Goal: Task Accomplishment & Management: Manage account settings

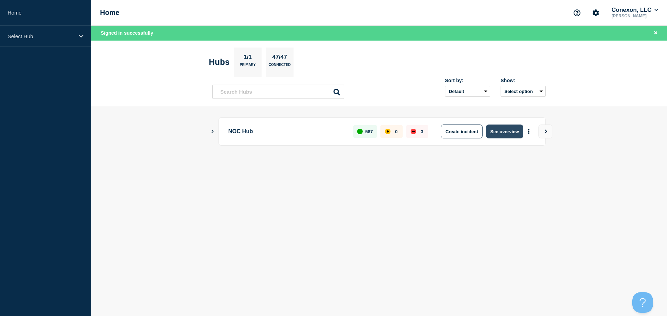
click at [499, 131] on button "See overview" at bounding box center [504, 132] width 37 height 14
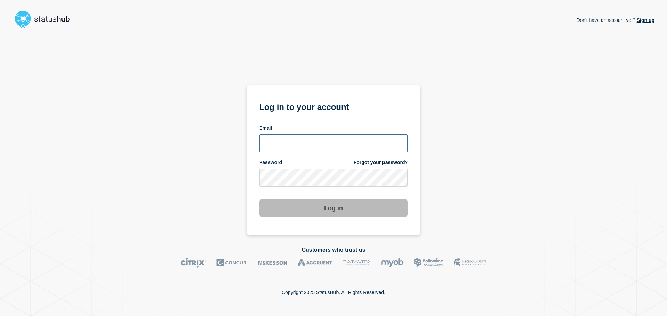
type input "[PERSON_NAME][EMAIL_ADDRESS][DOMAIN_NAME]"
click at [322, 214] on button "Log in" at bounding box center [333, 208] width 149 height 18
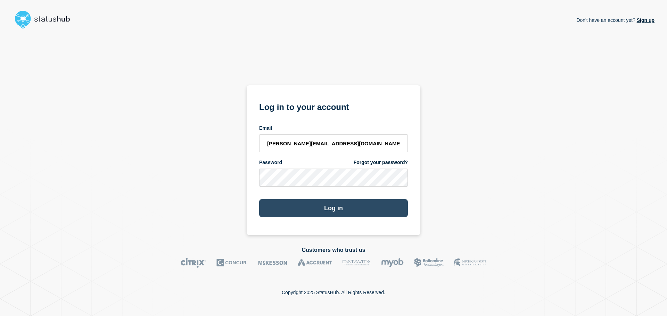
click at [362, 208] on button "Log in" at bounding box center [333, 208] width 149 height 18
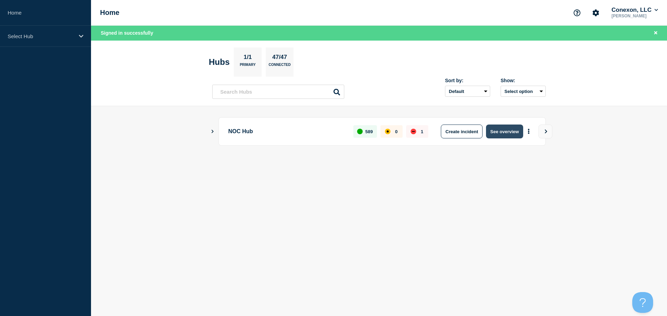
click at [505, 136] on button "See overview" at bounding box center [504, 132] width 37 height 14
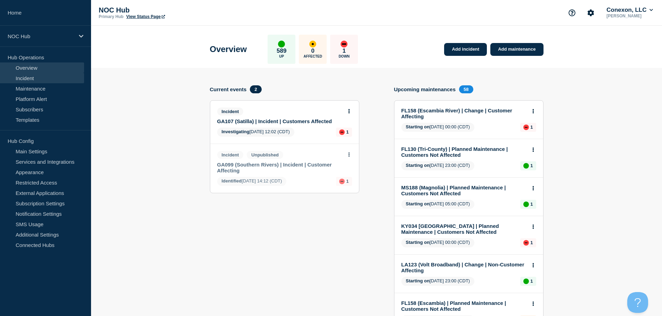
click at [42, 81] on link "Incident" at bounding box center [42, 78] width 84 height 10
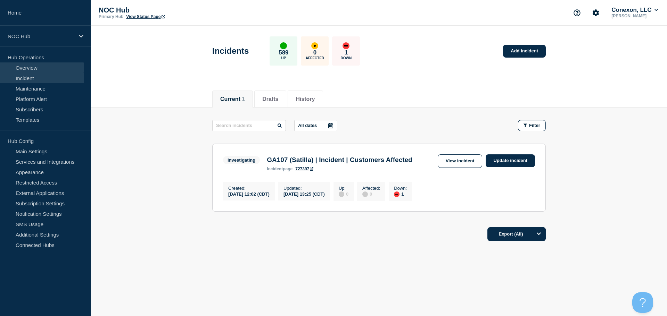
click at [34, 71] on link "Overview" at bounding box center [42, 68] width 84 height 10
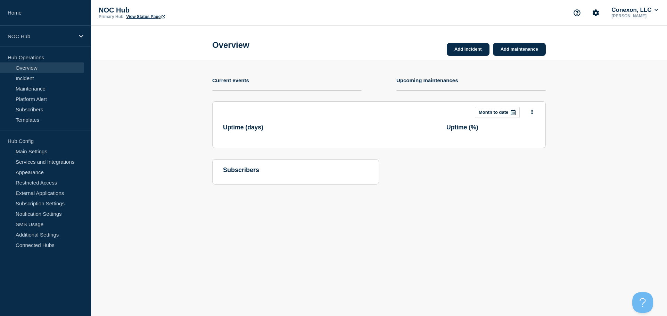
click at [34, 69] on link "Overview" at bounding box center [42, 68] width 84 height 10
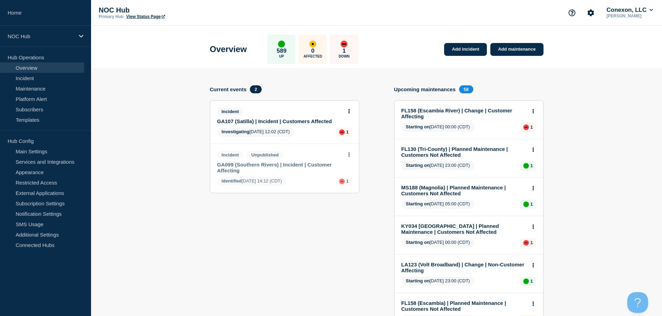
click at [335, 164] on link "GA099 (Southern Rivers) | Incident | Customer Affecting" at bounding box center [279, 168] width 125 height 12
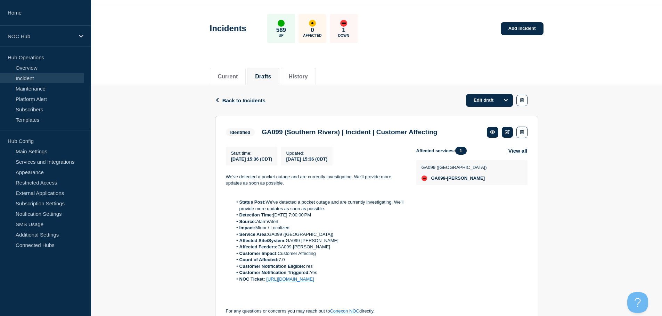
scroll to position [35, 0]
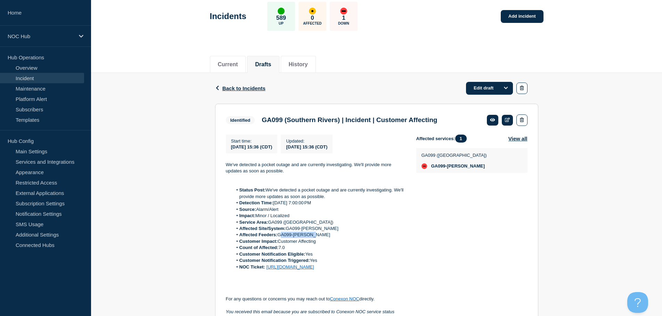
drag, startPoint x: 309, startPoint y: 236, endPoint x: 278, endPoint y: 236, distance: 30.6
click at [278, 236] on li "Affected Feeders: GA099-Griffin" at bounding box center [318, 235] width 173 height 6
copy li "GA099-[PERSON_NAME]"
click at [522, 121] on icon "button" at bounding box center [522, 120] width 4 height 5
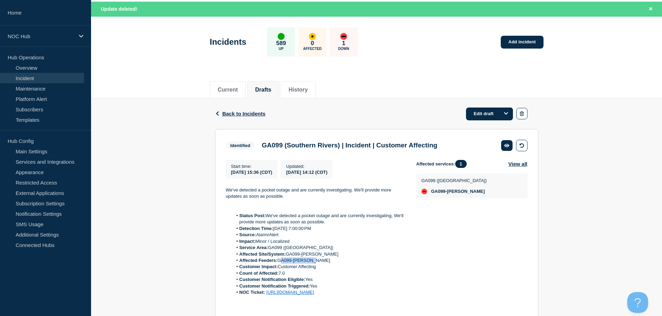
scroll to position [0, 0]
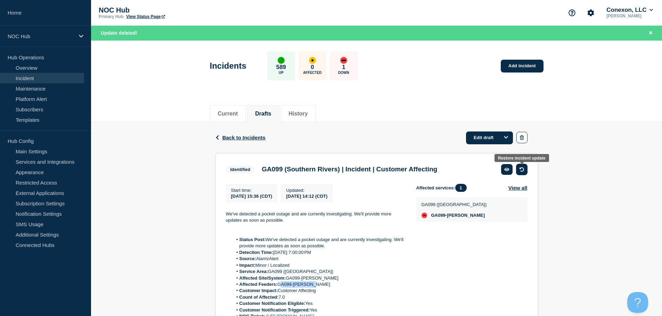
click at [518, 174] on button "button" at bounding box center [521, 169] width 11 height 11
click at [32, 81] on link "Incident" at bounding box center [42, 78] width 84 height 10
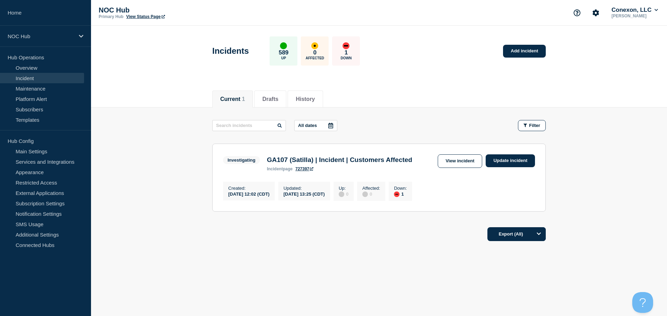
click at [32, 77] on link "Incident" at bounding box center [42, 78] width 84 height 10
click at [32, 69] on link "Overview" at bounding box center [42, 68] width 84 height 10
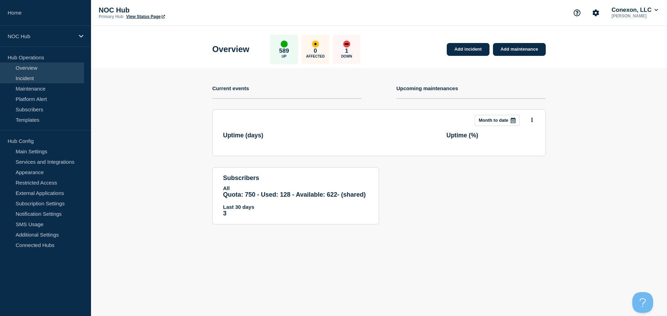
click at [32, 76] on link "Incident" at bounding box center [42, 78] width 84 height 10
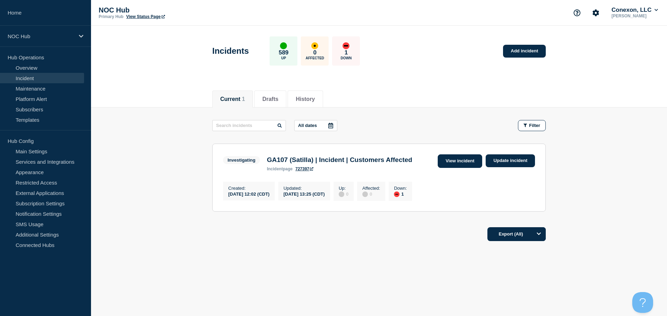
click at [473, 166] on link "View incident" at bounding box center [460, 162] width 45 height 14
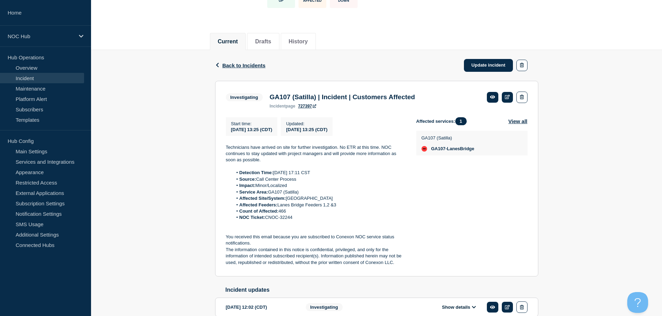
scroll to position [69, 0]
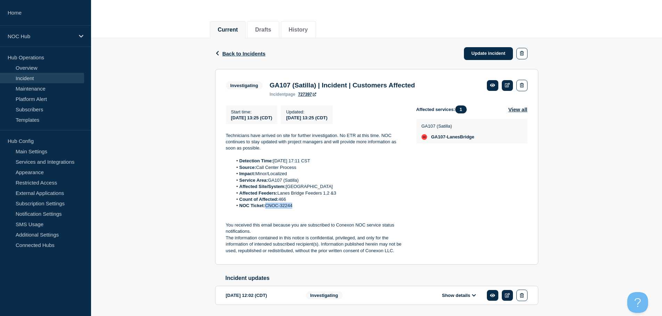
drag, startPoint x: 297, startPoint y: 207, endPoint x: 267, endPoint y: 212, distance: 30.2
click at [267, 209] on li "NOC Ticket: CNOC-32244" at bounding box center [318, 206] width 173 height 6
copy li "CNOC-32244"
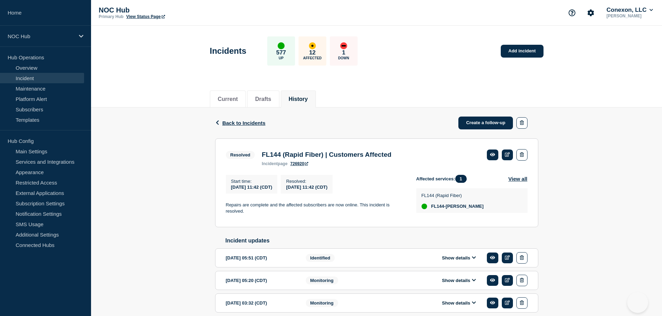
scroll to position [205, 0]
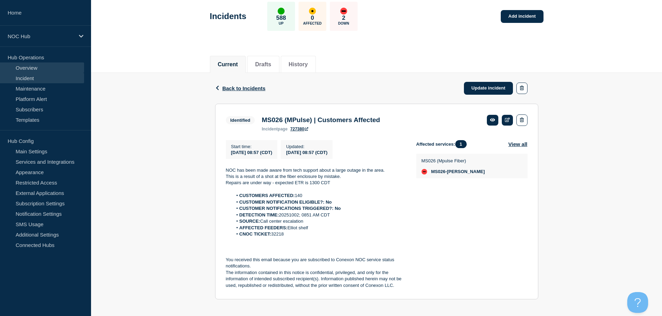
click at [38, 67] on link "Overview" at bounding box center [42, 68] width 84 height 10
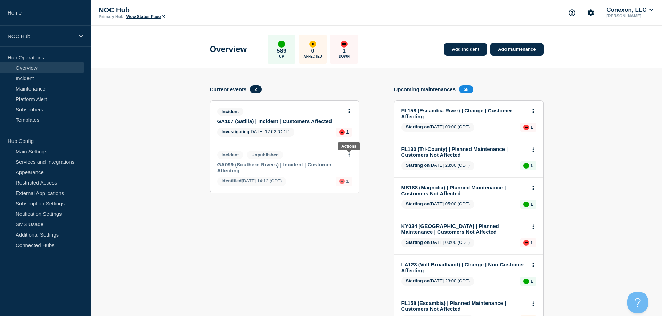
click at [350, 154] on button at bounding box center [349, 155] width 6 height 6
click at [352, 171] on link "View incident" at bounding box center [349, 172] width 28 height 6
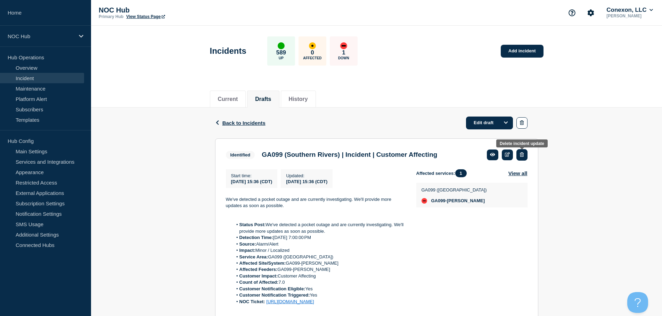
click at [522, 154] on icon "button" at bounding box center [522, 154] width 4 height 5
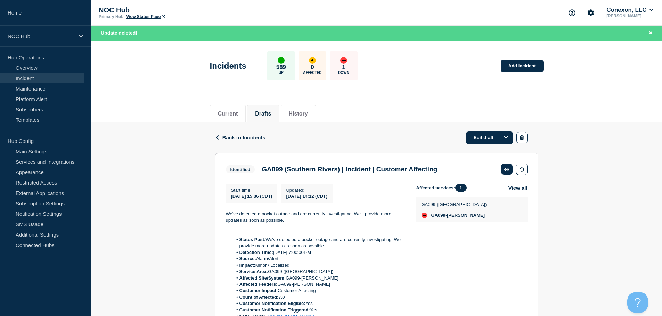
click at [27, 75] on link "Incident" at bounding box center [42, 78] width 84 height 10
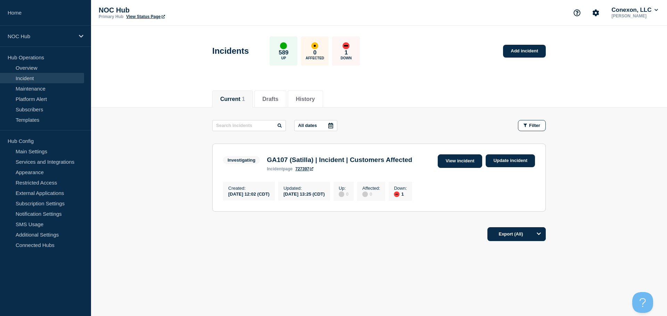
click at [460, 164] on link "View incident" at bounding box center [460, 162] width 45 height 14
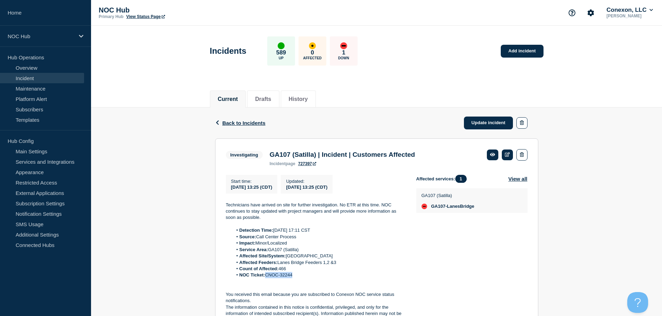
drag, startPoint x: 296, startPoint y: 277, endPoint x: 267, endPoint y: 281, distance: 29.5
click at [267, 279] on li "NOC Ticket: CNOC-32244" at bounding box center [318, 275] width 173 height 6
copy li "CNOC-32244"
click at [46, 80] on link "Incident" at bounding box center [42, 78] width 84 height 10
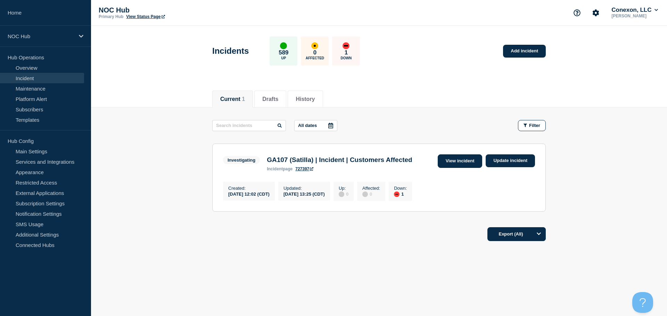
click at [465, 162] on link "View incident" at bounding box center [460, 162] width 45 height 14
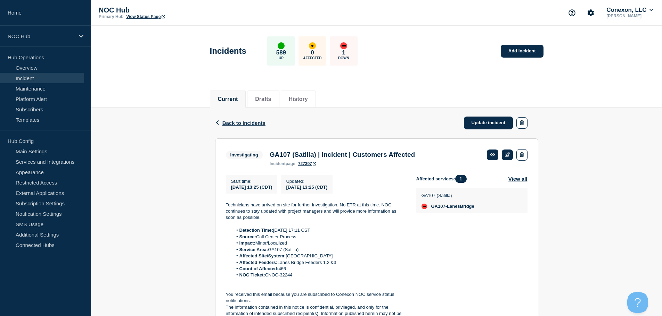
scroll to position [69, 0]
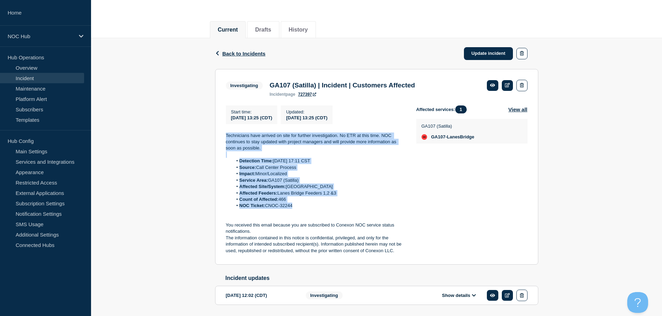
drag, startPoint x: 300, startPoint y: 211, endPoint x: 215, endPoint y: 135, distance: 113.2
click at [215, 135] on section "Investigating GA107 (Satilla) | Incident | Customers Affected incident page 727…" at bounding box center [376, 167] width 323 height 196
copy div "Technicians have arrived on site for further investigation. No ETR at this time…"
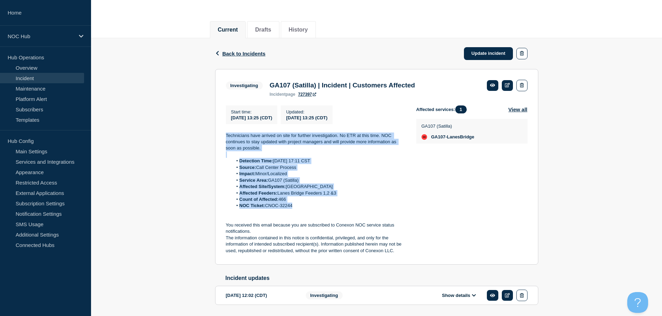
copy div "Technicians have arrived on site for further investigation. No ETR at this time…"
click at [489, 56] on link "Update incident" at bounding box center [488, 53] width 49 height 13
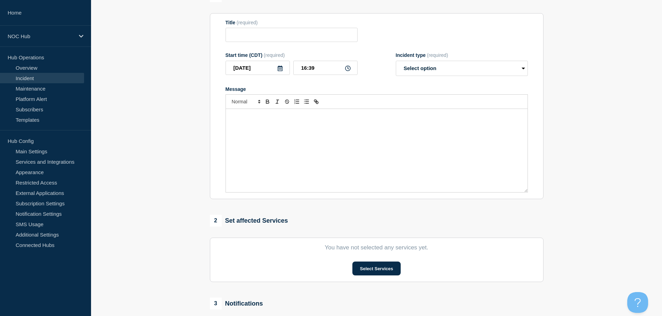
type input "GA107 (Satilla) | Incident | Customers Affected"
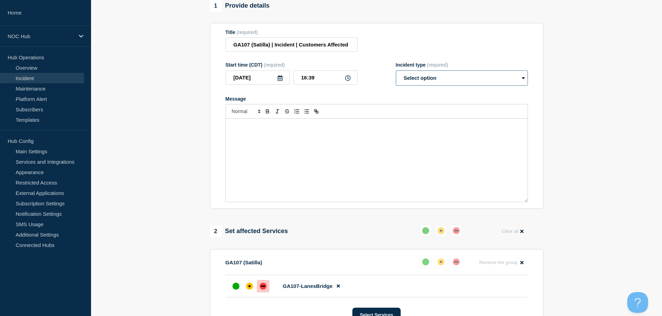
click at [454, 85] on select "Select option Investigating Identified Monitoring Resolved" at bounding box center [462, 78] width 132 height 15
select select "investigating"
click at [396, 74] on select "Select option Investigating Identified Monitoring Resolved" at bounding box center [462, 78] width 132 height 15
click at [303, 157] on div "Message" at bounding box center [377, 160] width 302 height 83
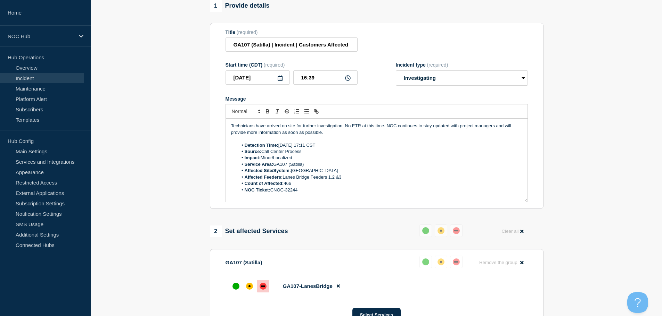
drag, startPoint x: 330, startPoint y: 141, endPoint x: 318, endPoint y: 141, distance: 12.5
click at [318, 141] on p "Message" at bounding box center [376, 139] width 291 height 6
drag, startPoint x: 302, startPoint y: 195, endPoint x: 275, endPoint y: 196, distance: 26.4
click at [275, 193] on li "NOC Ticket: CNOC-32244" at bounding box center [380, 190] width 284 height 6
drag, startPoint x: 286, startPoint y: 194, endPoint x: 272, endPoint y: 192, distance: 13.6
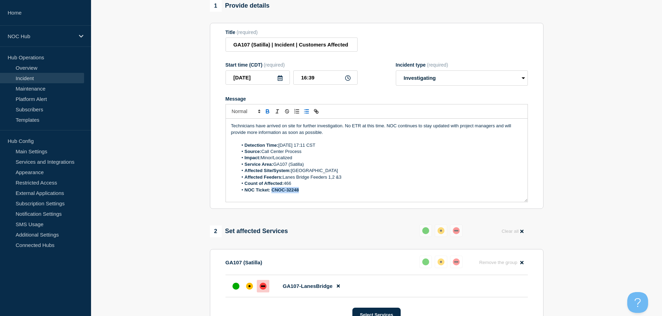
click at [272, 192] on li "NOC Ticket: CNOC-32248" at bounding box center [380, 190] width 284 height 6
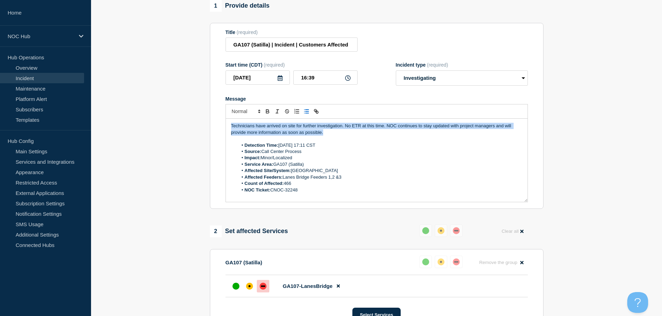
drag, startPoint x: 331, startPoint y: 136, endPoint x: 219, endPoint y: 127, distance: 112.5
click at [219, 127] on section "Title (required) GA107 (Satilla) | Incident | Customers Affected Start time (CD…" at bounding box center [376, 116] width 333 height 187
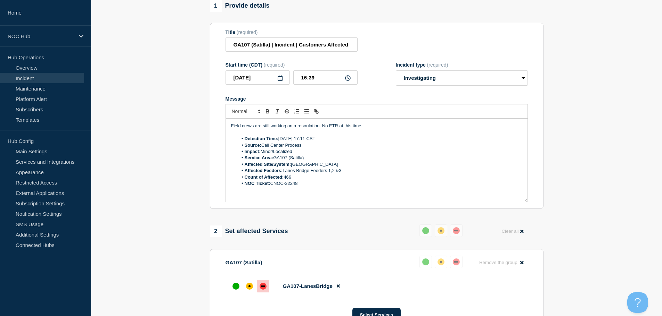
click at [302, 129] on p "Field crews are still working on a resoulation. No ETR at this time." at bounding box center [376, 126] width 291 height 6
click at [415, 133] on p "Message" at bounding box center [376, 133] width 291 height 6
click at [364, 147] on li "Source: Call Center Process" at bounding box center [380, 145] width 284 height 6
click at [387, 129] on p "Field crews are still working on a resolution. No ETR at this time." at bounding box center [376, 126] width 291 height 6
click at [315, 129] on p "Field crews are still working on a resolution. No ETR at this time." at bounding box center [376, 126] width 291 height 6
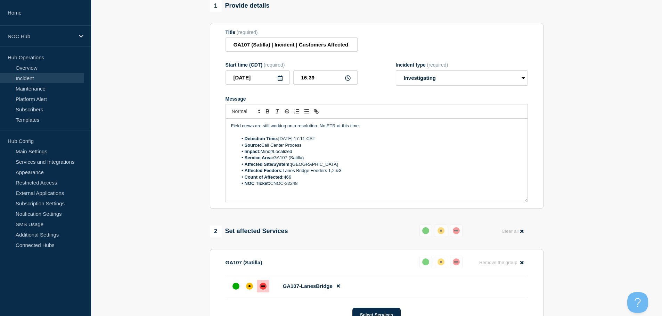
click at [381, 129] on p "Field crews are still working on a resolution. No ETR at this time." at bounding box center [376, 126] width 291 height 6
drag, startPoint x: 296, startPoint y: 128, endPoint x: 287, endPoint y: 131, distance: 9.4
click at [287, 129] on p "Field crews are still working on a resolution. No ETR at this time." at bounding box center [376, 126] width 291 height 6
click at [389, 136] on p "Message" at bounding box center [376, 133] width 291 height 6
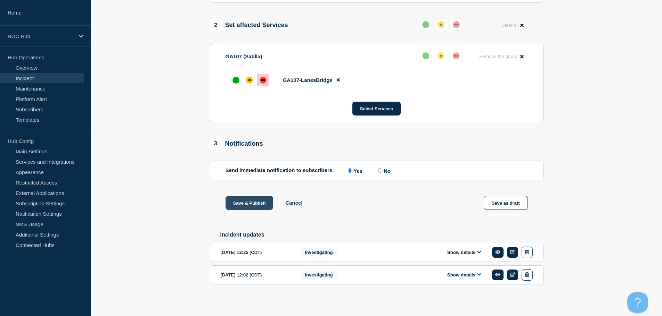
scroll to position [282, 0]
click at [251, 198] on button "Save & Publish" at bounding box center [249, 203] width 48 height 14
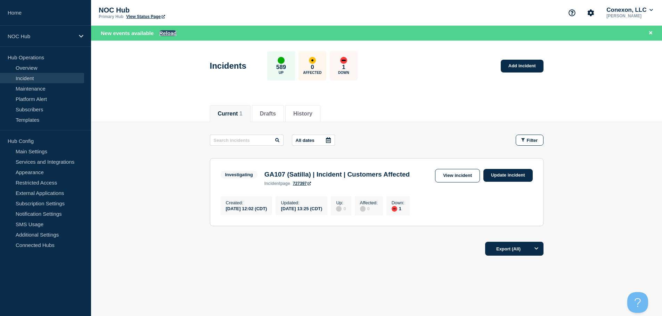
click at [172, 34] on button "Reload" at bounding box center [167, 33] width 17 height 6
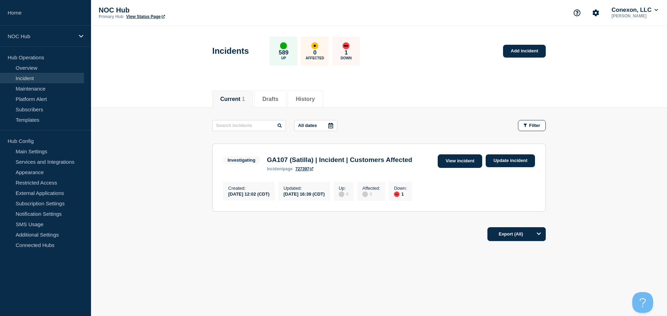
click at [460, 161] on link "View incident" at bounding box center [460, 162] width 45 height 14
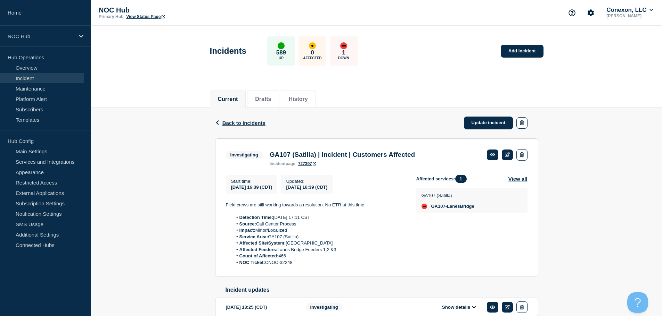
scroll to position [60, 0]
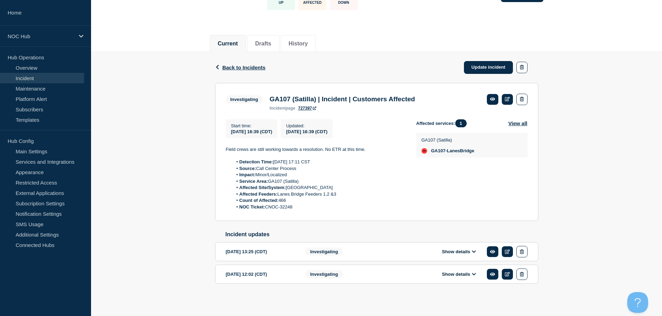
click at [32, 80] on link "Incident" at bounding box center [42, 78] width 84 height 10
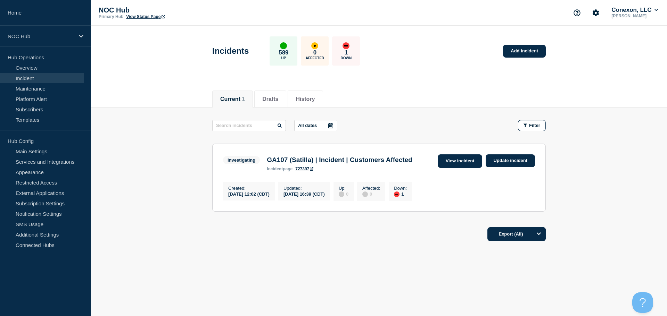
click at [454, 157] on link "View incident" at bounding box center [460, 162] width 45 height 14
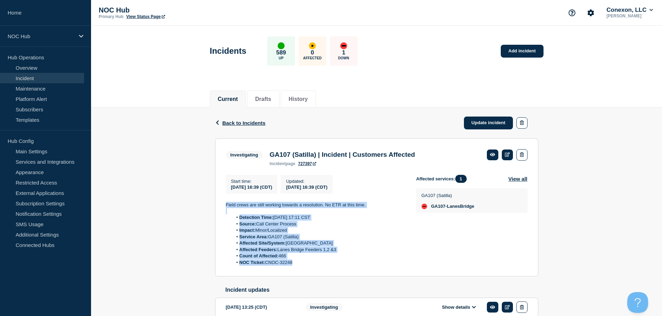
drag, startPoint x: 303, startPoint y: 266, endPoint x: 223, endPoint y: 210, distance: 97.8
click at [221, 210] on section "Investigating GA107 (Satilla) | Incident | Customers Affected incident page 727…" at bounding box center [376, 208] width 323 height 139
copy div "Field crews are still working towards a resolution. No ETR at this time. Detect…"
click at [479, 124] on link "Update incident" at bounding box center [488, 123] width 49 height 13
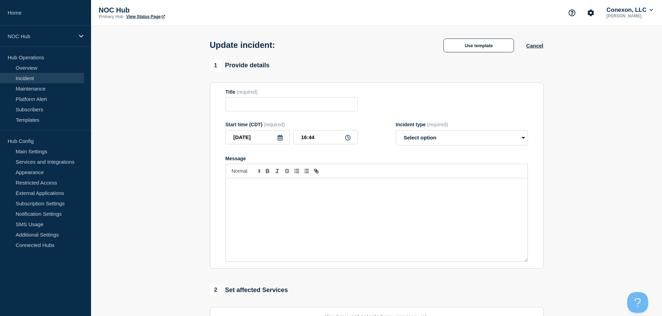
type input "GA107 (Satilla) | Incident | Customers Affected"
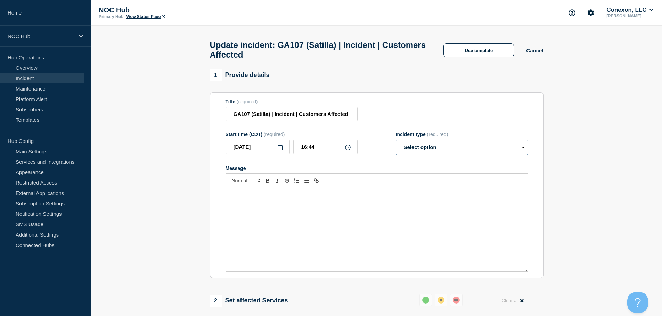
click at [478, 147] on select "Select option Investigating Identified Monitoring Resolved" at bounding box center [462, 147] width 132 height 15
select select "identified"
click at [396, 143] on select "Select option Investigating Identified Monitoring Resolved" at bounding box center [462, 147] width 132 height 15
click at [280, 223] on div "Message" at bounding box center [377, 229] width 302 height 83
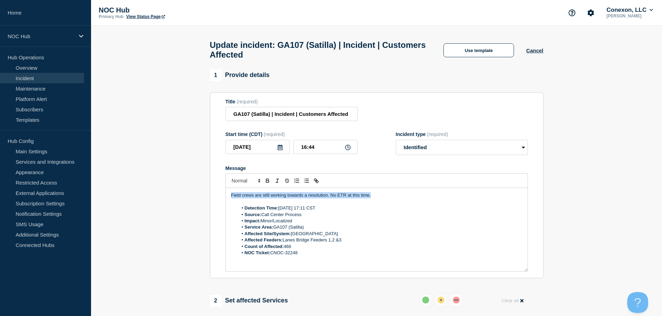
drag, startPoint x: 289, startPoint y: 204, endPoint x: 132, endPoint y: 188, distance: 158.2
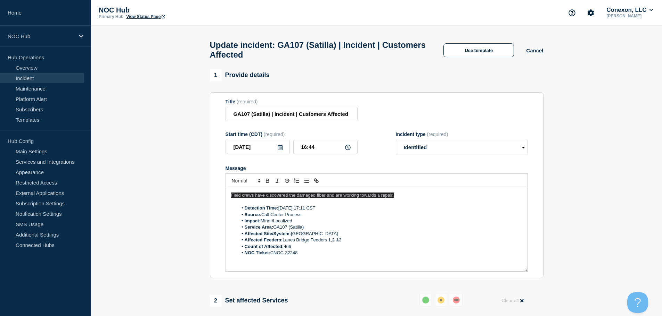
click at [380, 198] on span "Field crews have discovered the damaged fiber and are working towards a repair." at bounding box center [312, 195] width 163 height 5
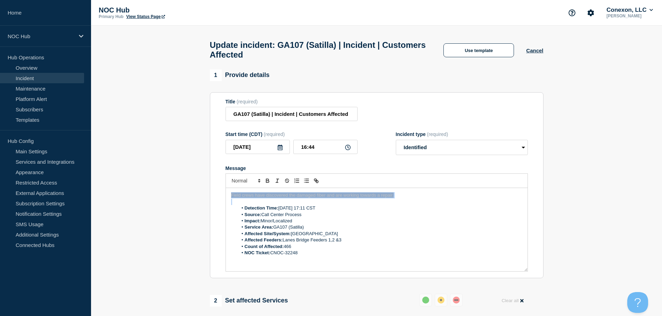
click at [380, 198] on span "Field crews have discovered the damaged fiber and are working towards a repair." at bounding box center [312, 195] width 163 height 5
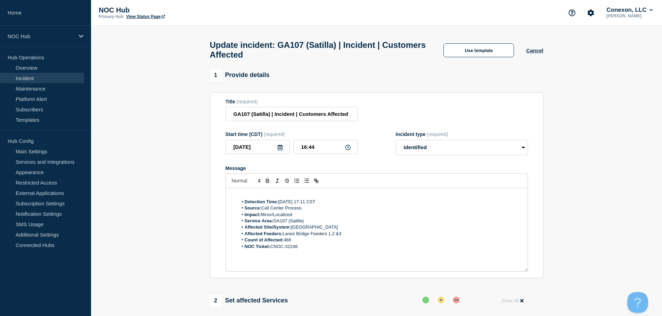
click at [259, 197] on p "Message" at bounding box center [376, 195] width 291 height 6
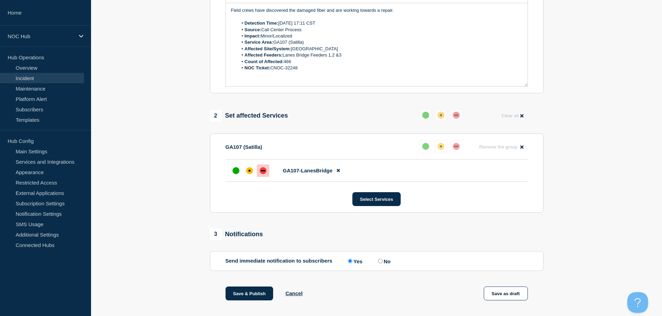
scroll to position [208, 0]
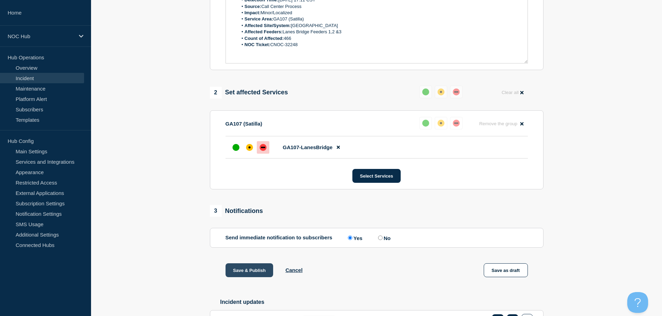
click at [254, 271] on button "Save & Publish" at bounding box center [249, 271] width 48 height 14
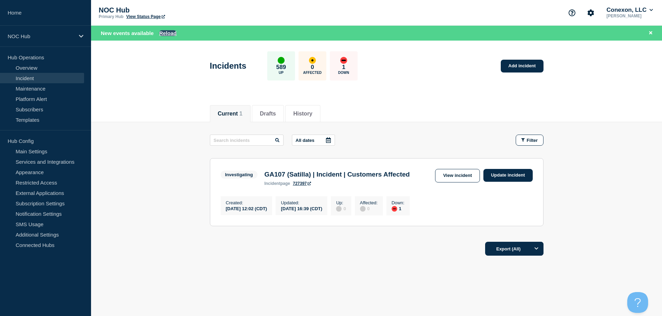
click at [164, 33] on button "Reload" at bounding box center [167, 33] width 17 height 6
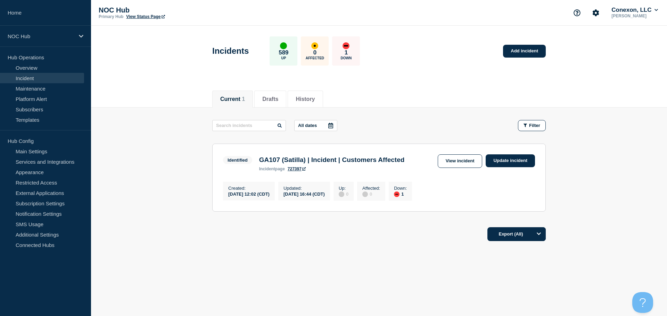
click at [36, 77] on link "Incident" at bounding box center [42, 78] width 84 height 10
click at [315, 97] on button "History" at bounding box center [305, 99] width 19 height 6
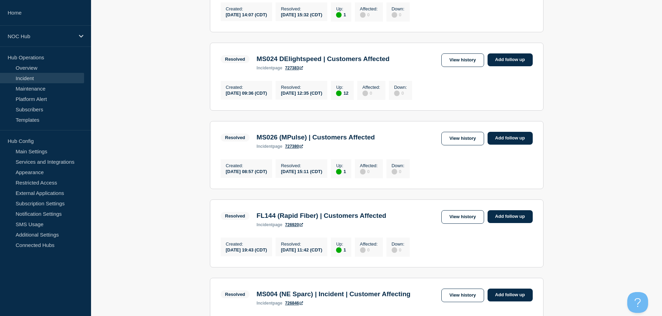
scroll to position [243, 0]
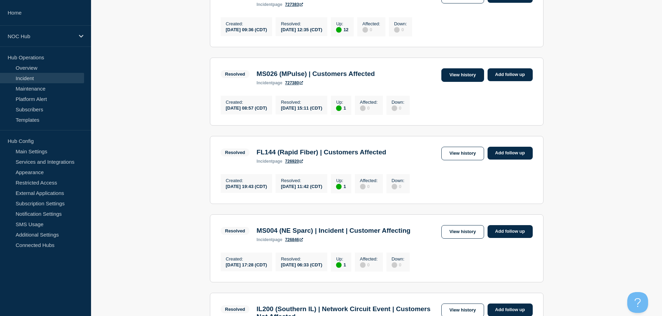
click at [456, 82] on link "View history" at bounding box center [462, 75] width 42 height 14
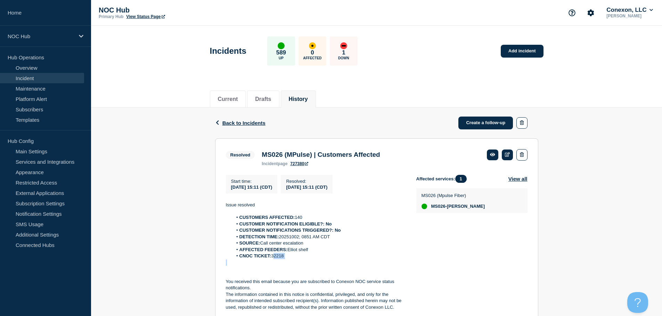
drag, startPoint x: 309, startPoint y: 263, endPoint x: 273, endPoint y: 261, distance: 35.8
click at [273, 261] on div "Issue resolved CUSTOMERS AFFECTED: 140 CUSTOMER NOTIFICATION ELIGIBLE?: No CUST…" at bounding box center [315, 256] width 179 height 109
copy li "32218"
click at [35, 75] on link "Incident" at bounding box center [42, 78] width 84 height 10
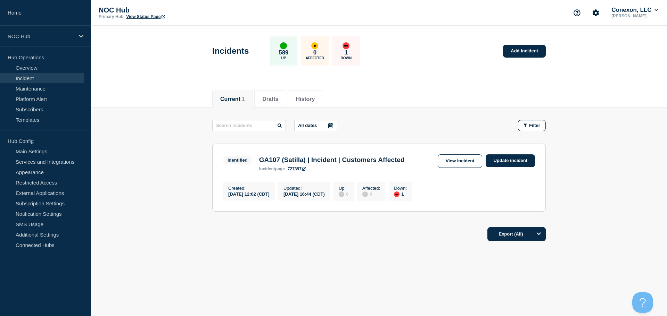
click at [26, 76] on link "Incident" at bounding box center [42, 78] width 84 height 10
